Goal: Task Accomplishment & Management: Manage account settings

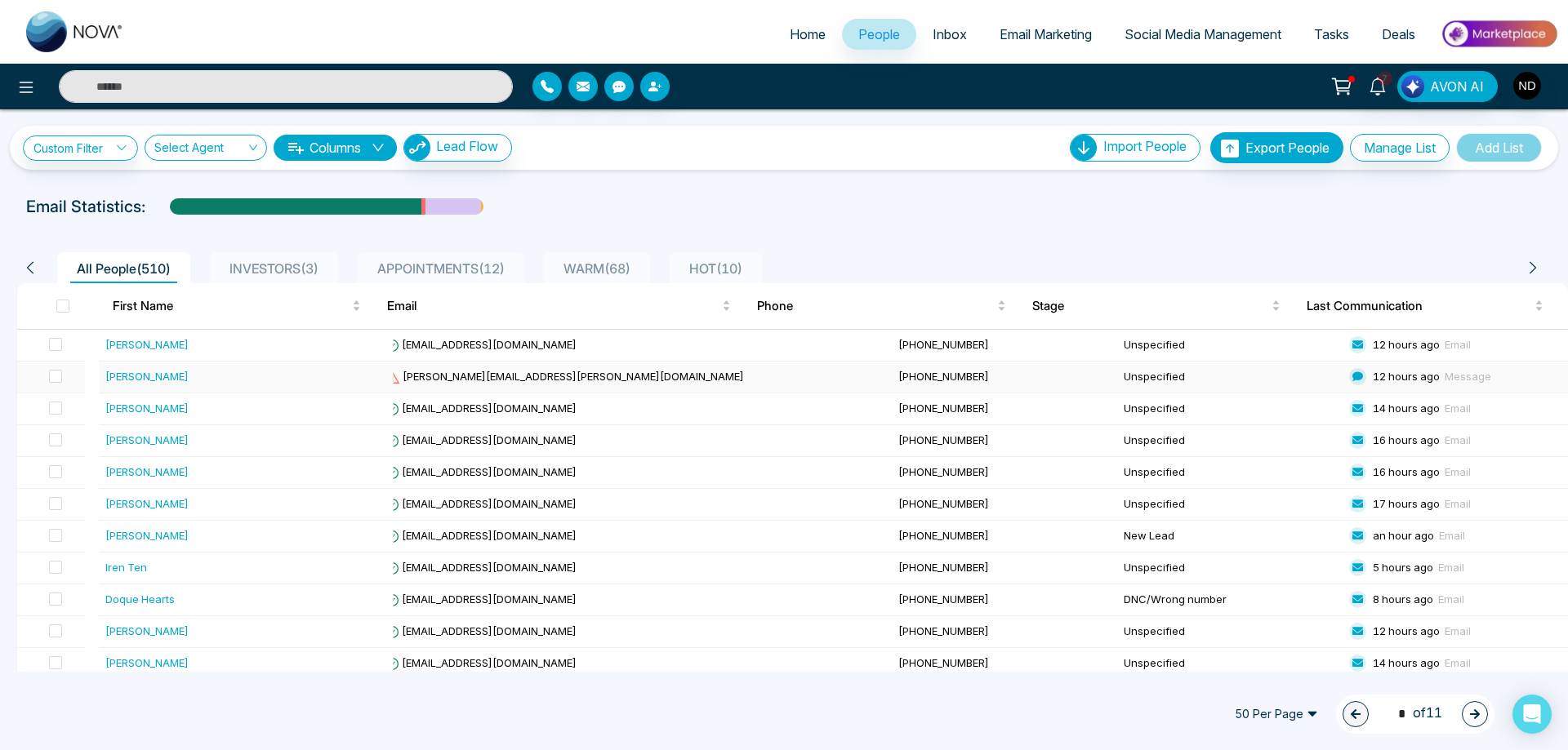
click at [161, 377] on div "[PERSON_NAME]" at bounding box center [146, 376] width 83 height 17
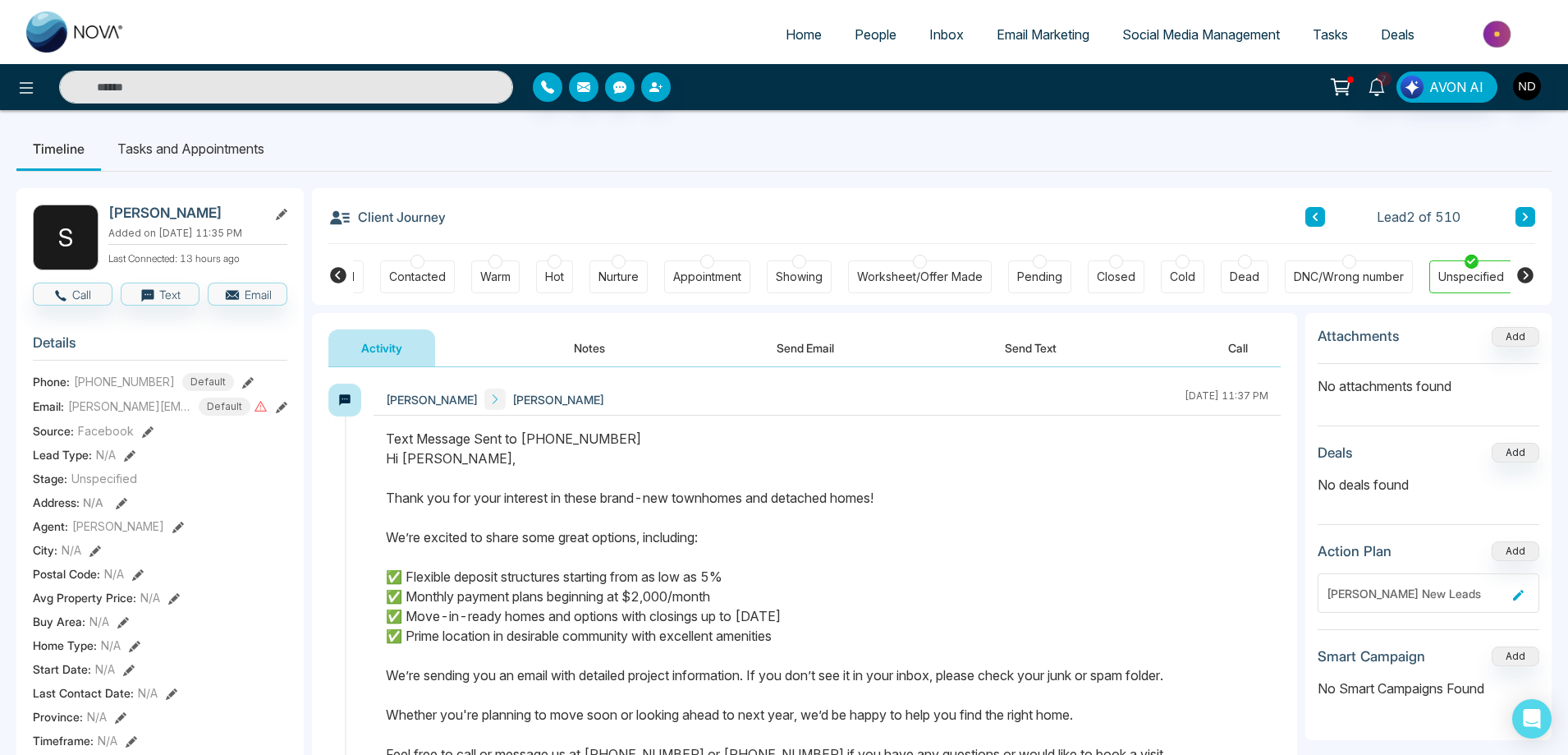
scroll to position [0, 63]
click at [260, 415] on div "Email: [PERSON_NAME][EMAIL_ADDRESS][PERSON_NAME][DOMAIN_NAME] Default" at bounding box center [159, 407] width 254 height 18
click at [276, 414] on icon at bounding box center [281, 407] width 11 height 11
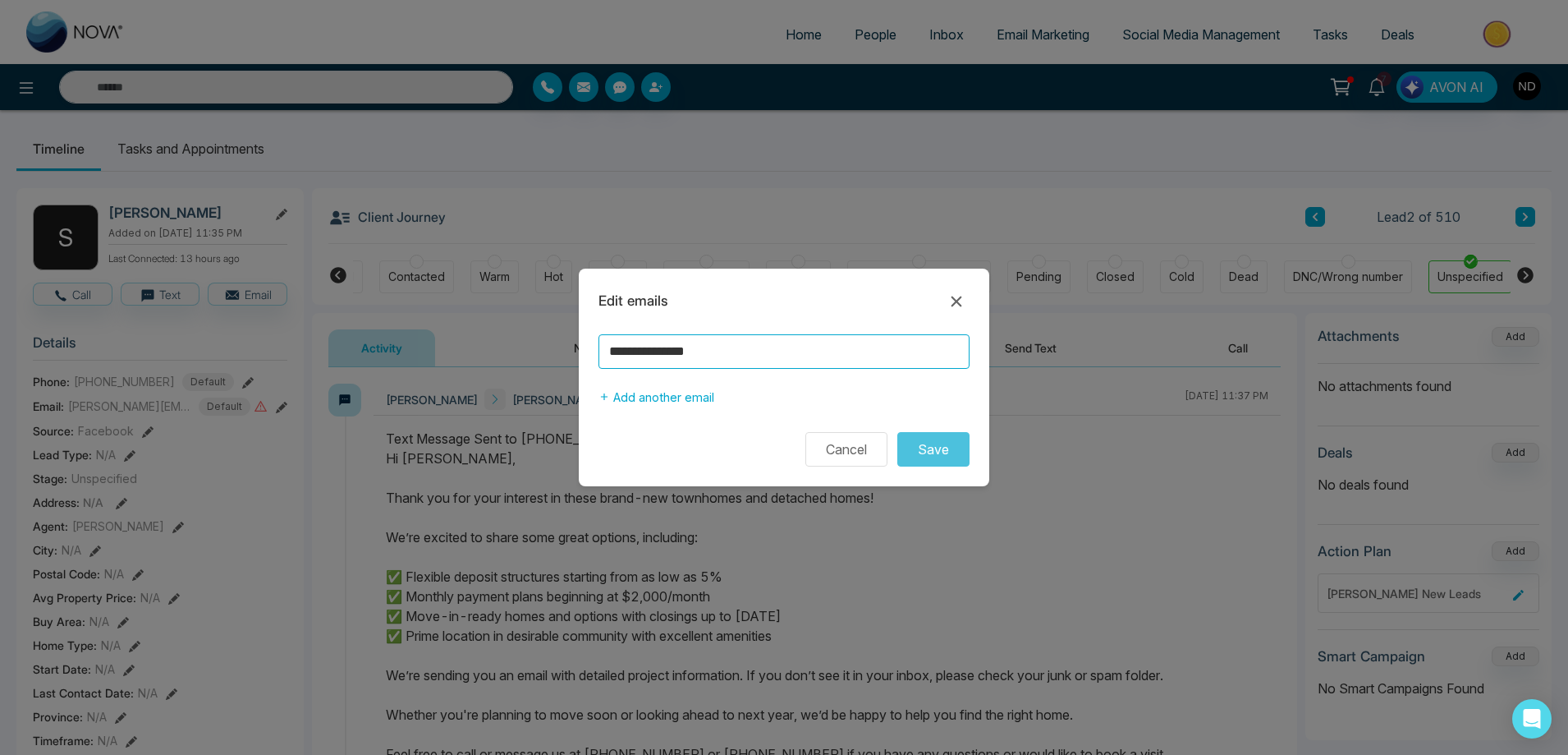
click at [686, 350] on input "**********" at bounding box center [784, 351] width 371 height 34
type input "**********"
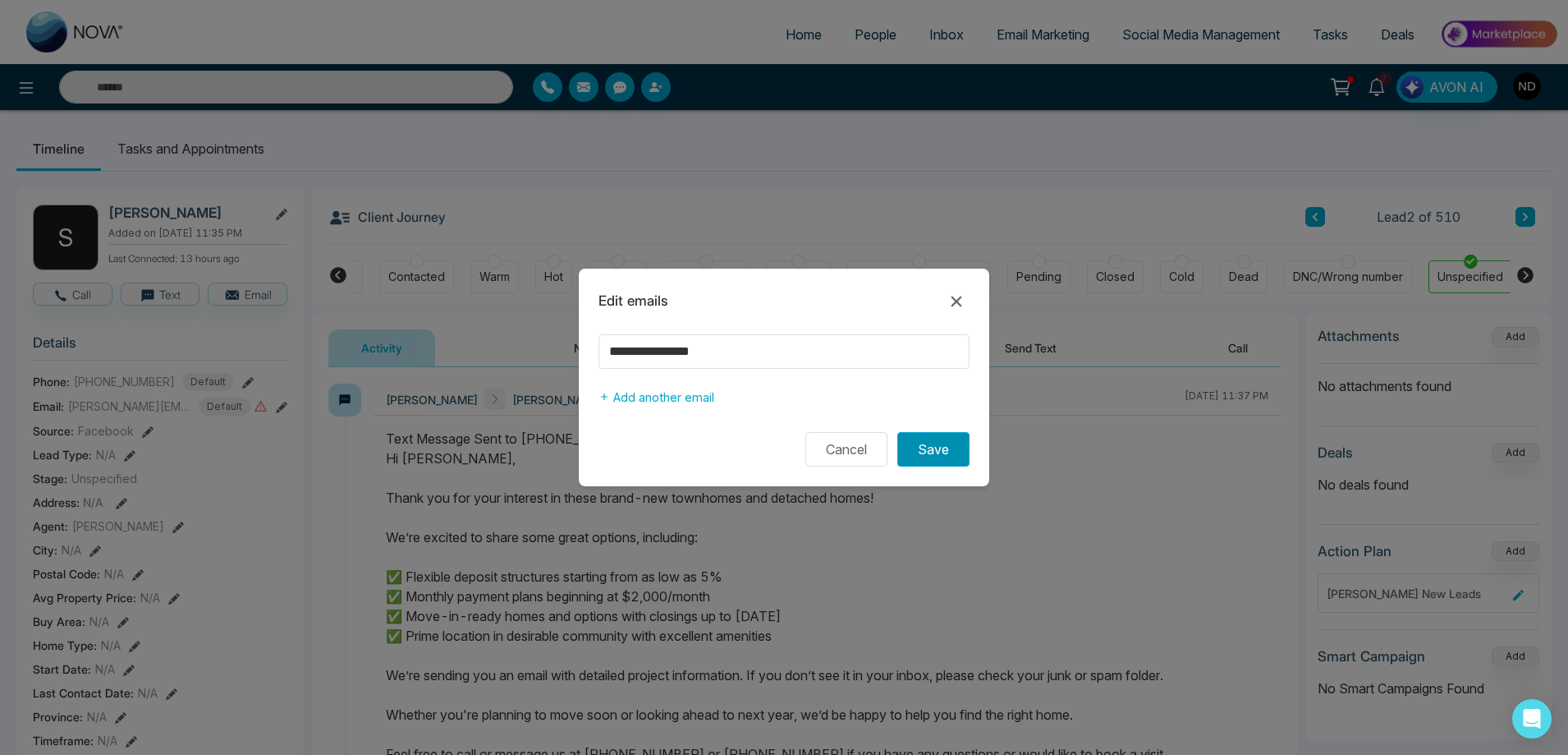
click at [938, 451] on button "Save" at bounding box center [933, 449] width 72 height 34
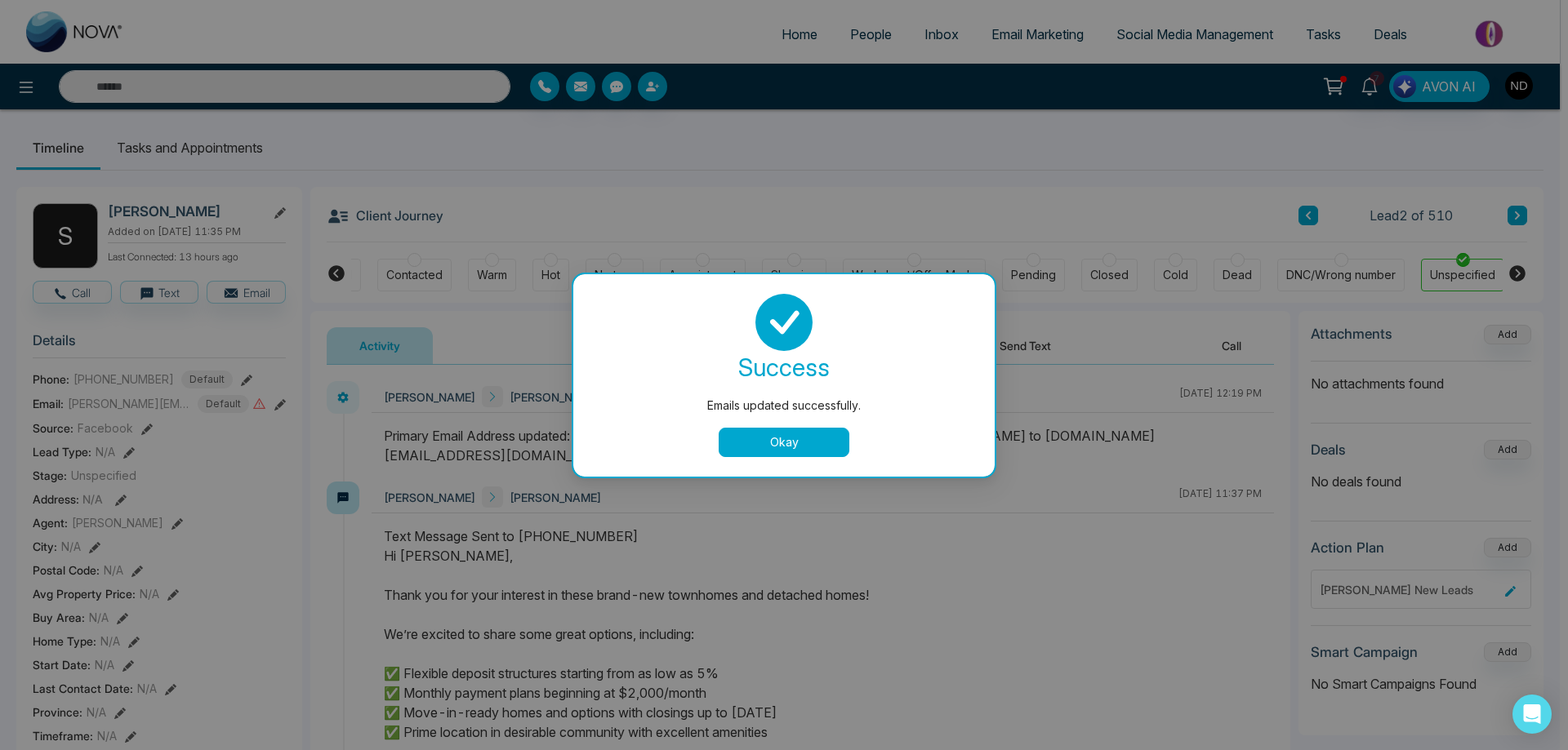
click at [795, 442] on button "Okay" at bounding box center [784, 442] width 130 height 30
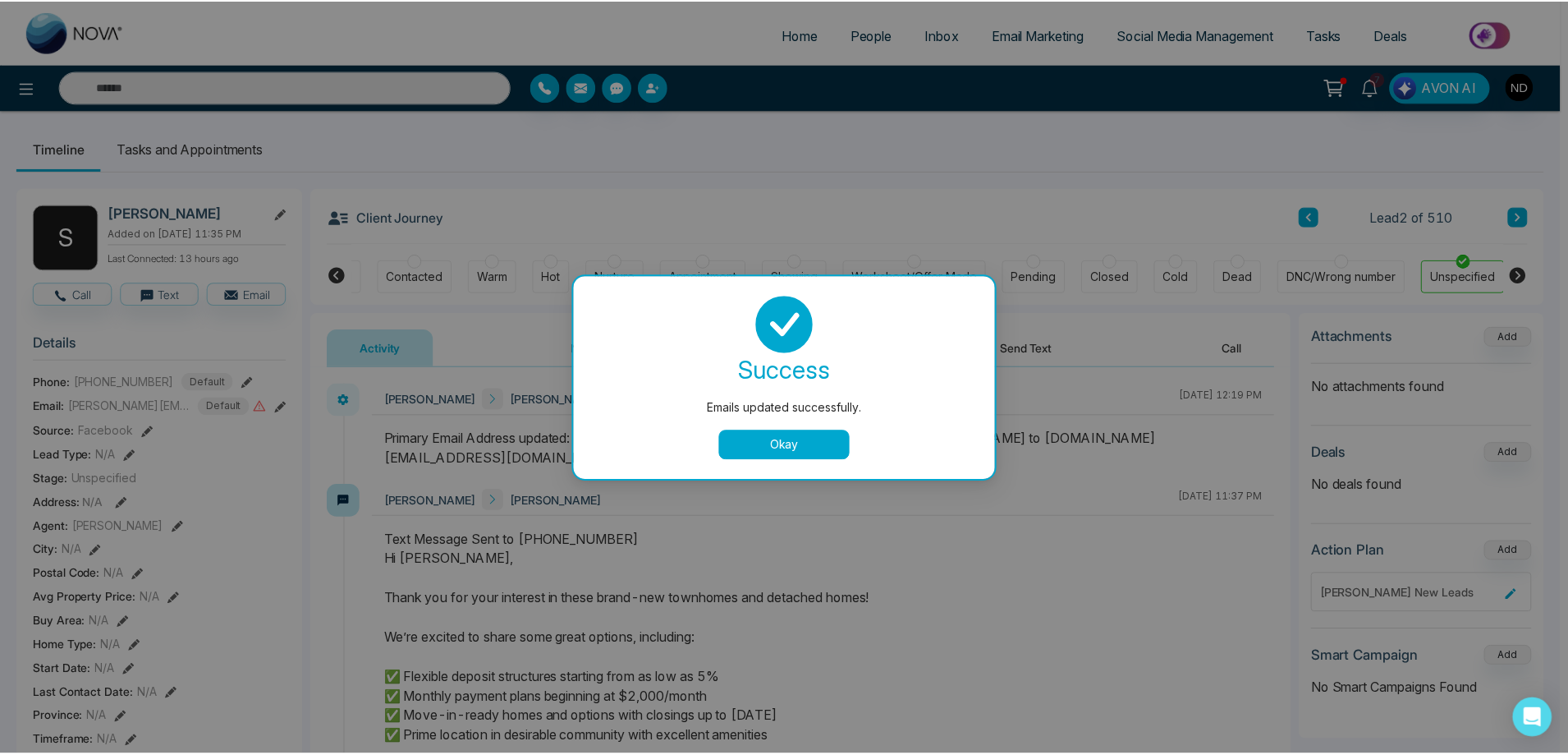
scroll to position [0, 55]
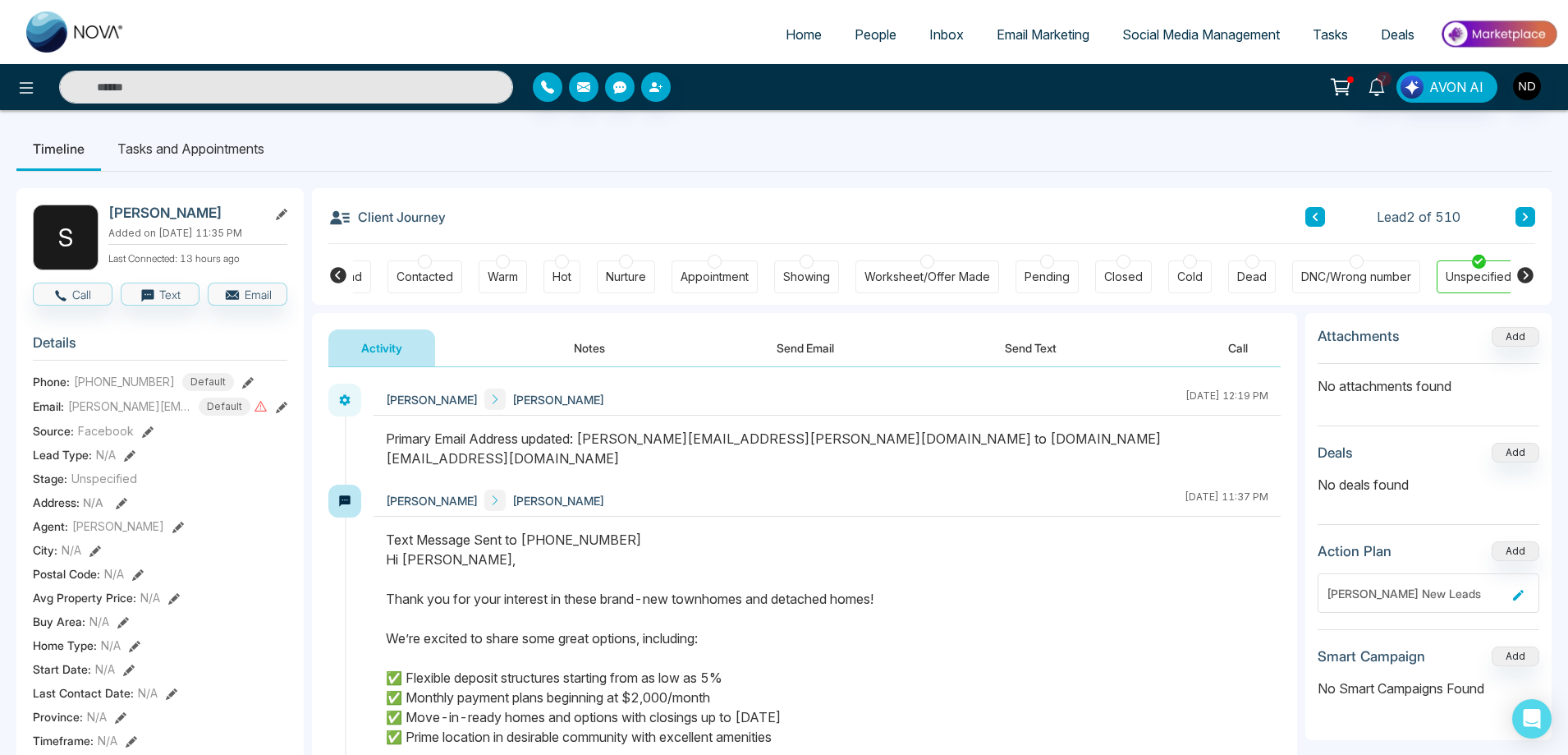
click at [947, 447] on div "Primary Email Address updated: [PERSON_NAME][EMAIL_ADDRESS][PERSON_NAME][DOMAIN…" at bounding box center [828, 448] width 883 height 40
click at [253, 414] on icon at bounding box center [260, 407] width 14 height 14
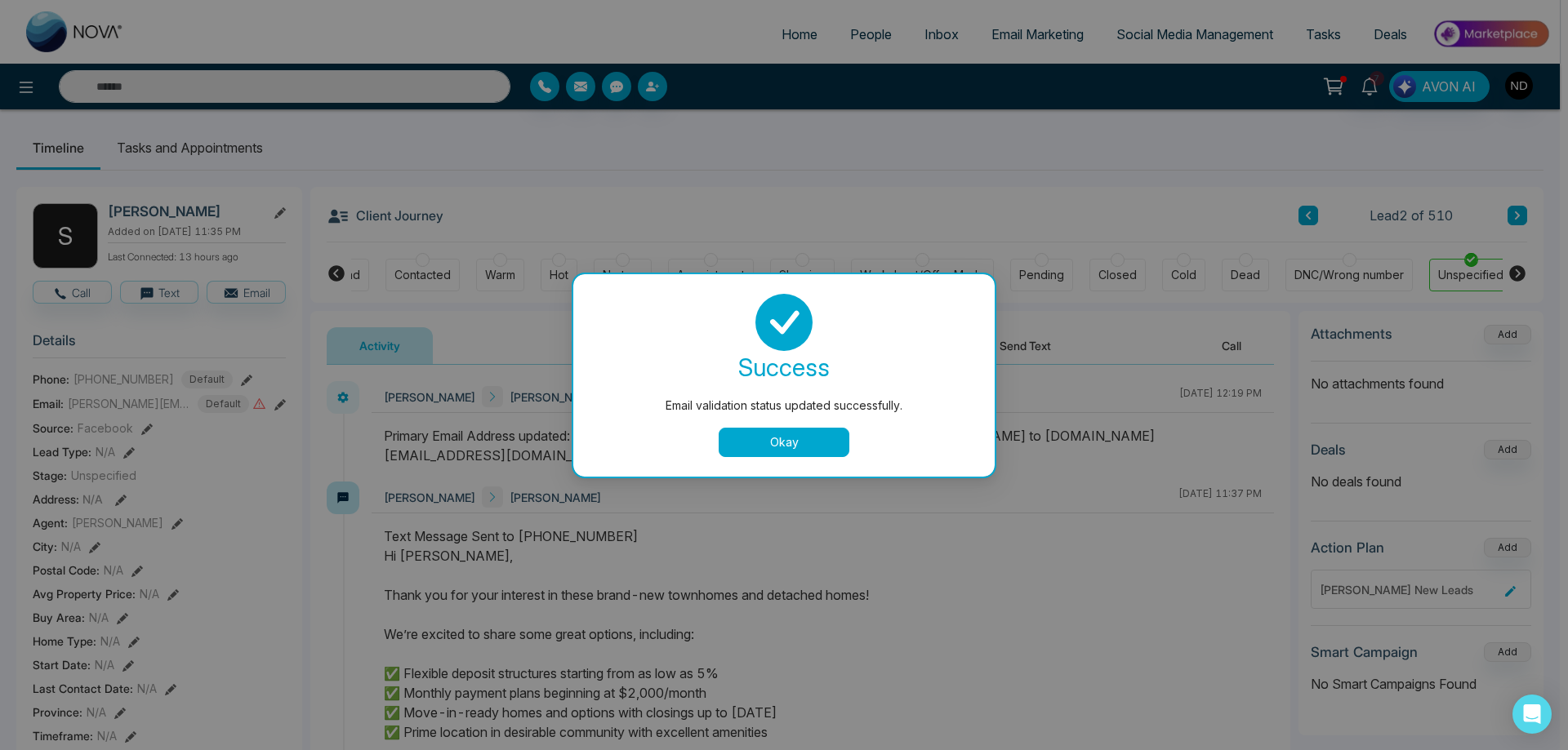
click at [801, 444] on button "Okay" at bounding box center [784, 442] width 130 height 30
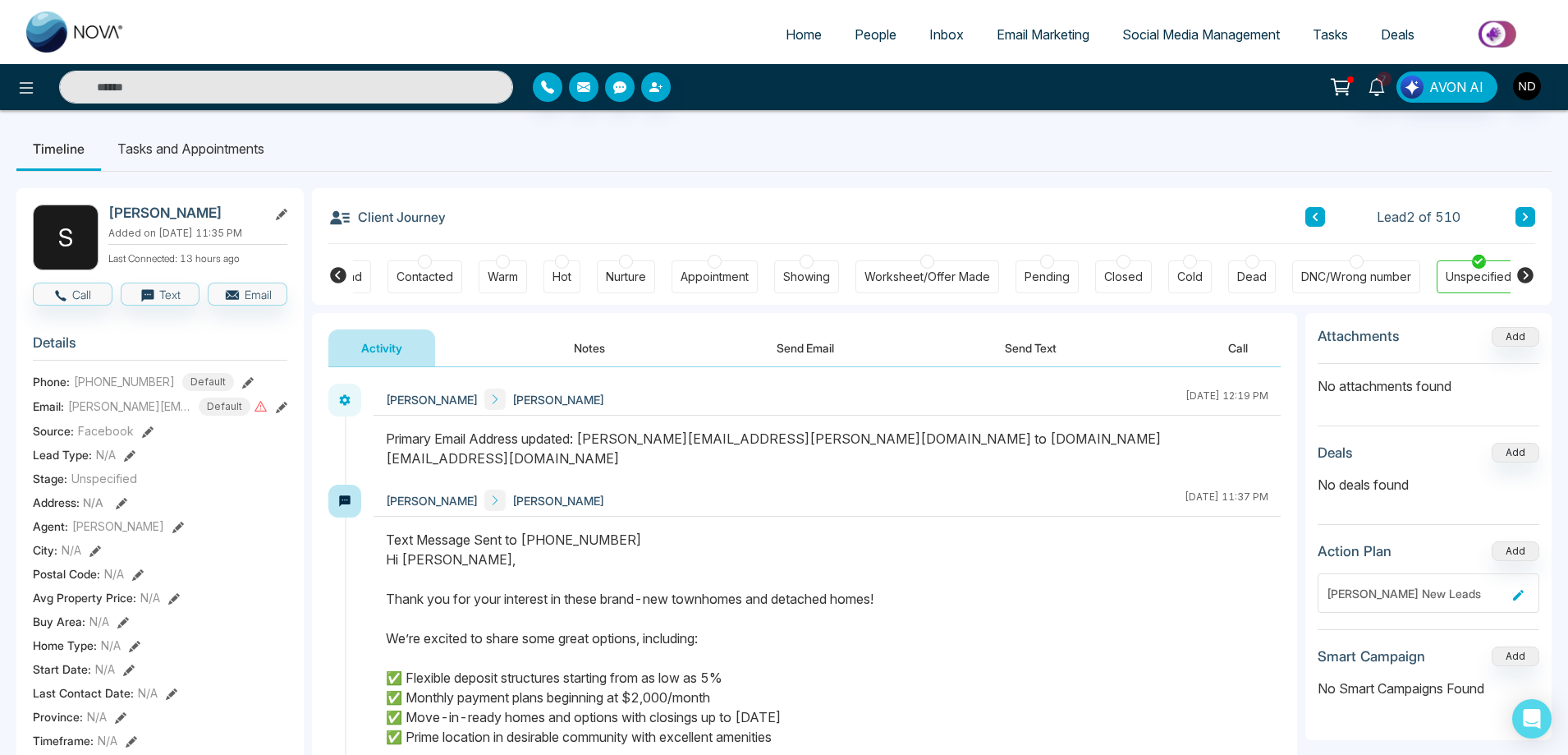
click at [959, 449] on div "Primary Email Address updated: [PERSON_NAME][EMAIL_ADDRESS][PERSON_NAME][DOMAIN…" at bounding box center [828, 448] width 883 height 40
click at [253, 414] on icon at bounding box center [260, 407] width 14 height 14
click at [788, 443] on div "Primary Email Address updated: [PERSON_NAME][EMAIL_ADDRESS][PERSON_NAME][DOMAIN…" at bounding box center [828, 448] width 883 height 40
